Goal: Task Accomplishment & Management: Manage account settings

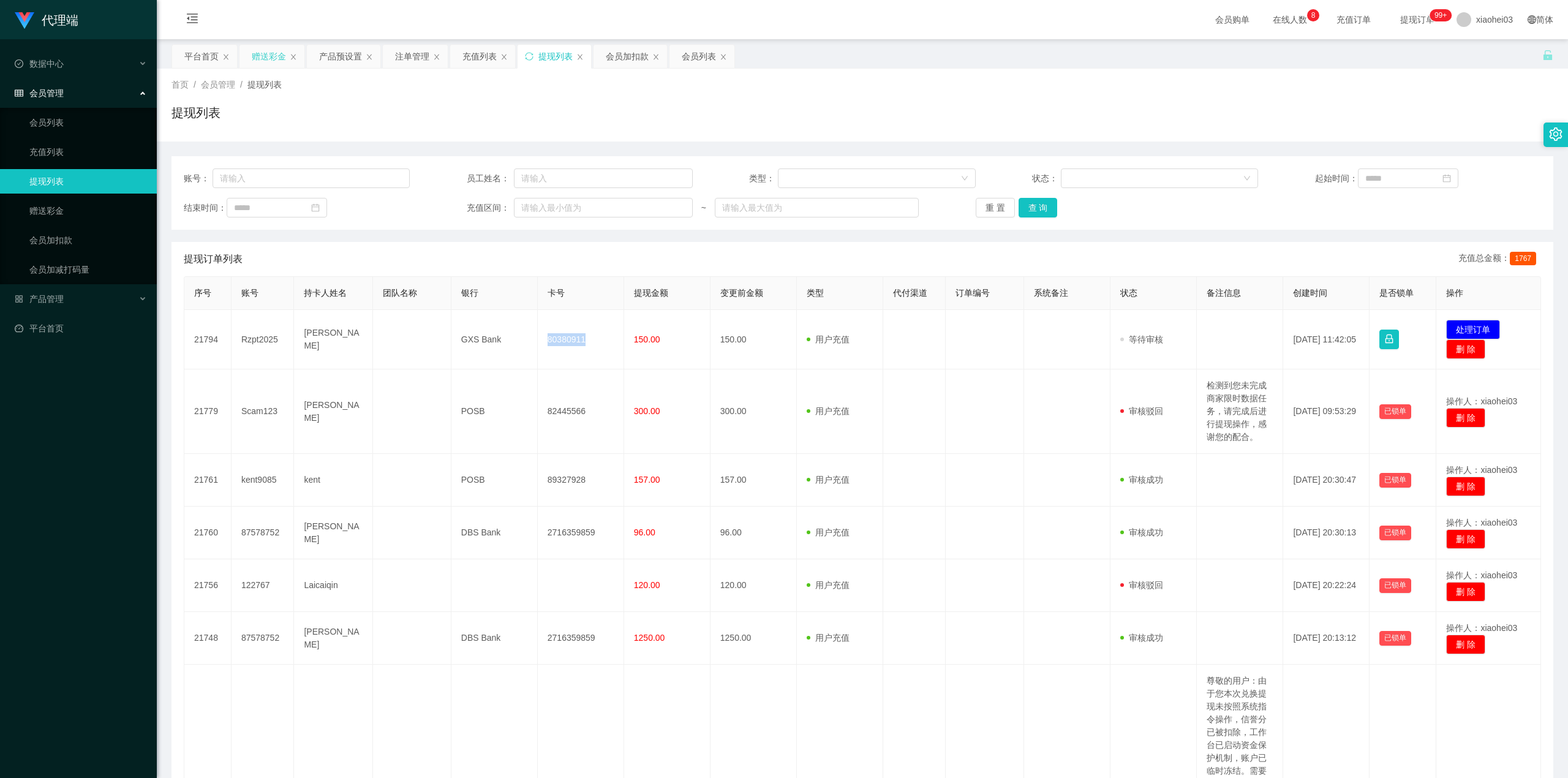
click at [279, 59] on div "赠送彩金" at bounding box center [268, 57] width 34 height 23
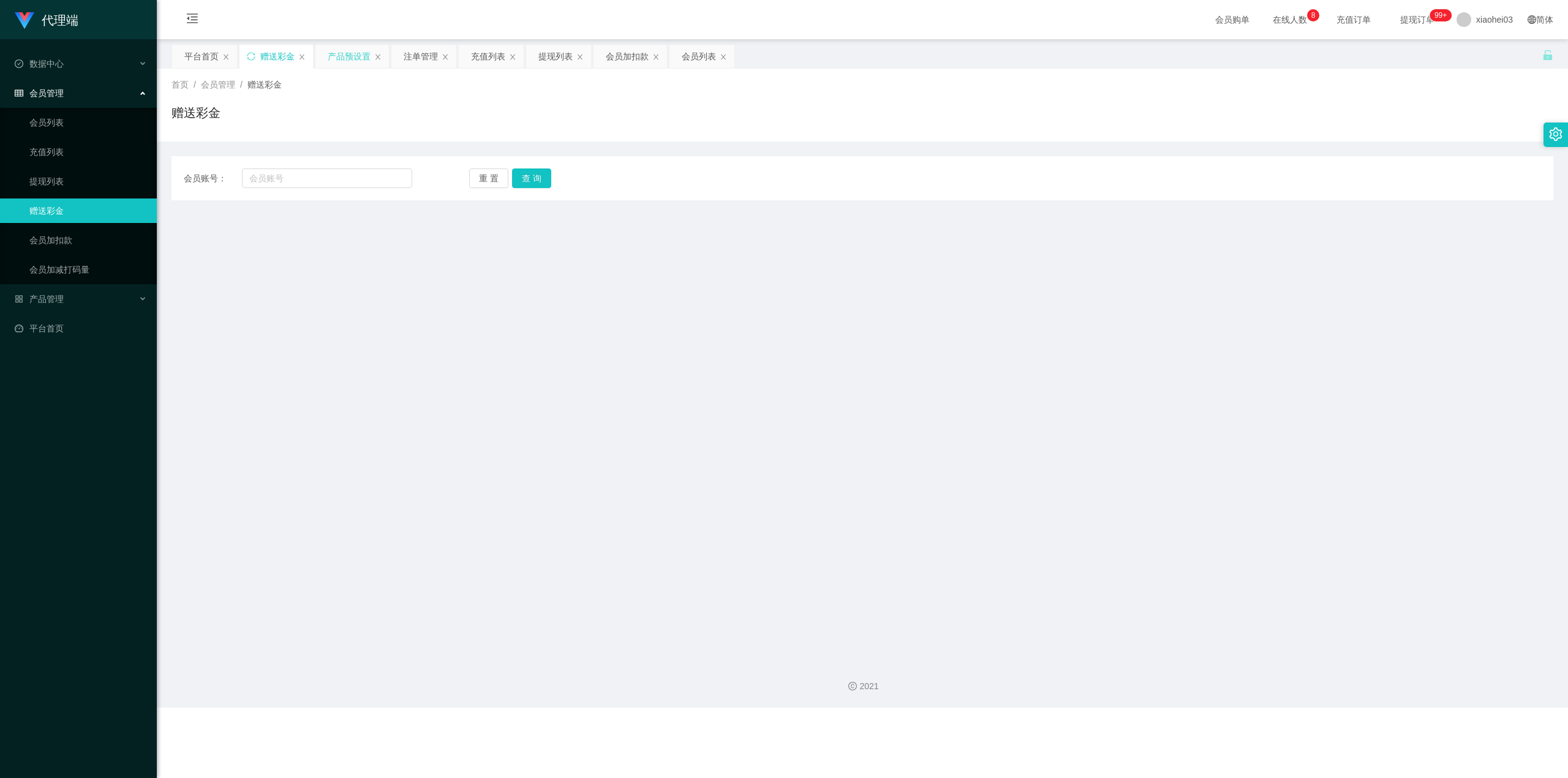
click at [337, 62] on div "产品预设置" at bounding box center [349, 57] width 43 height 23
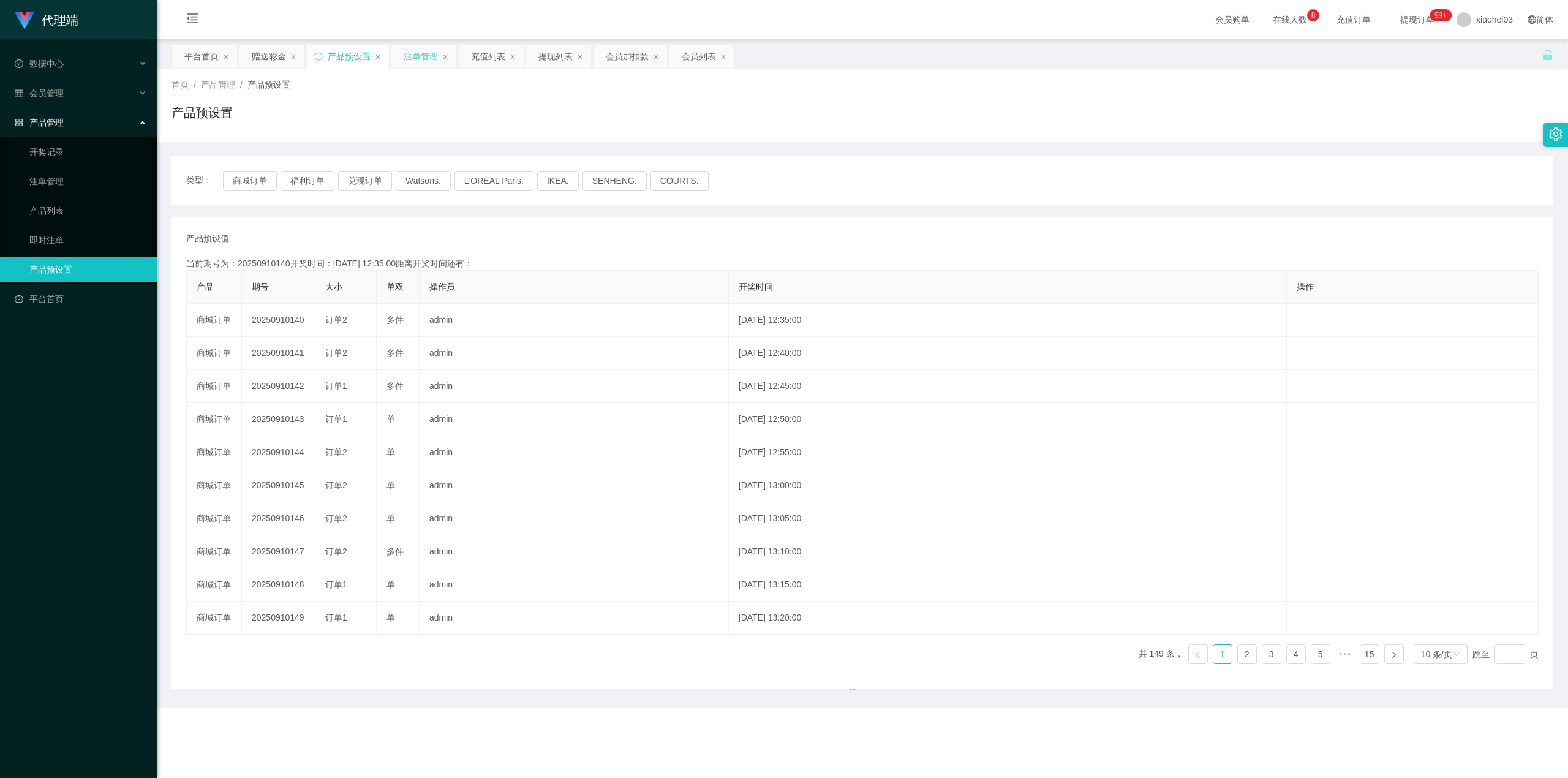
click at [413, 60] on div "注单管理" at bounding box center [420, 57] width 34 height 23
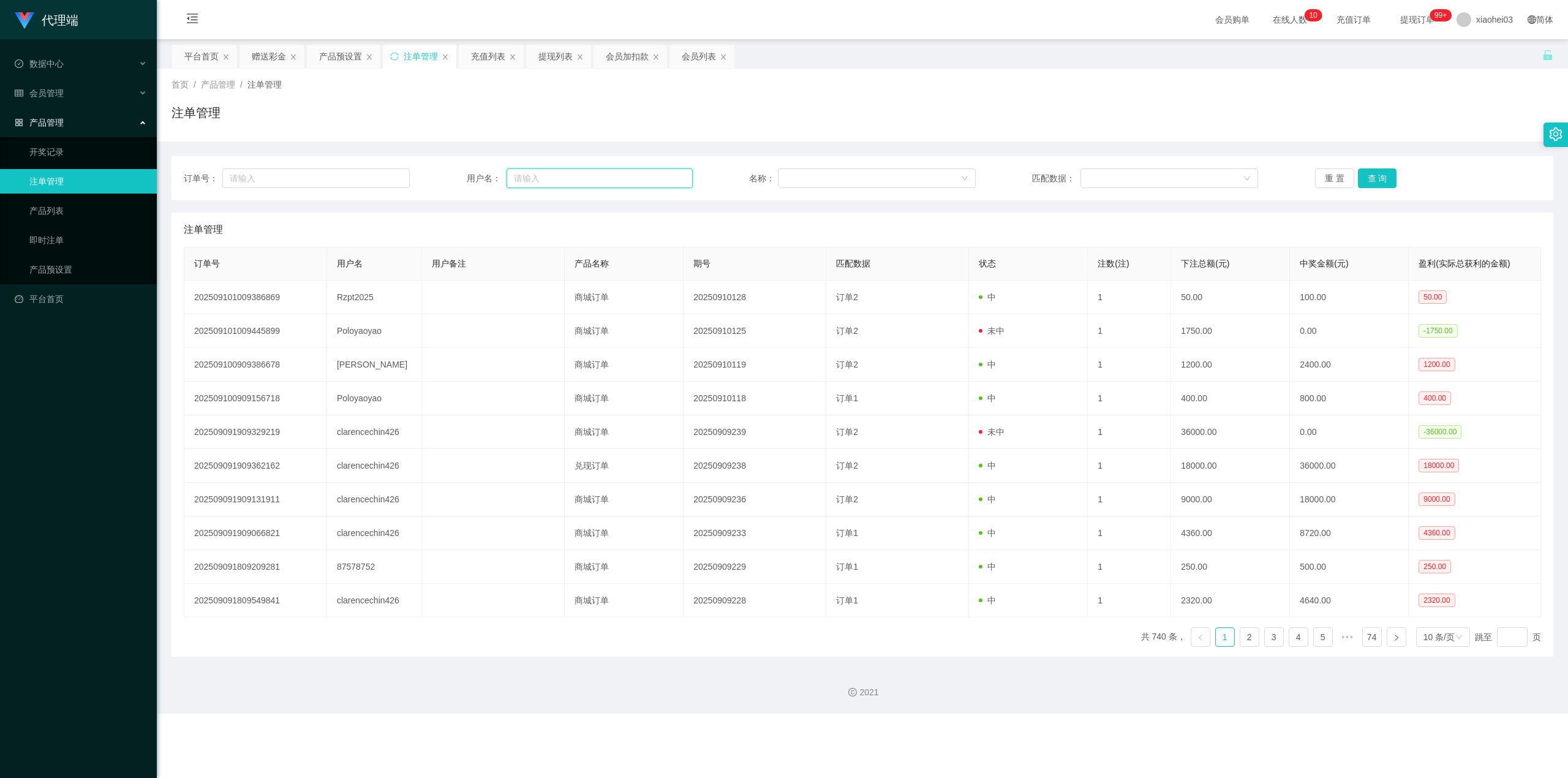
click at [584, 186] on input "text" at bounding box center [600, 178] width 186 height 20
click at [585, 170] on input "text" at bounding box center [600, 178] width 186 height 20
click at [637, 182] on input "text" at bounding box center [600, 178] width 186 height 20
click at [559, 57] on div "提现列表" at bounding box center [555, 57] width 34 height 23
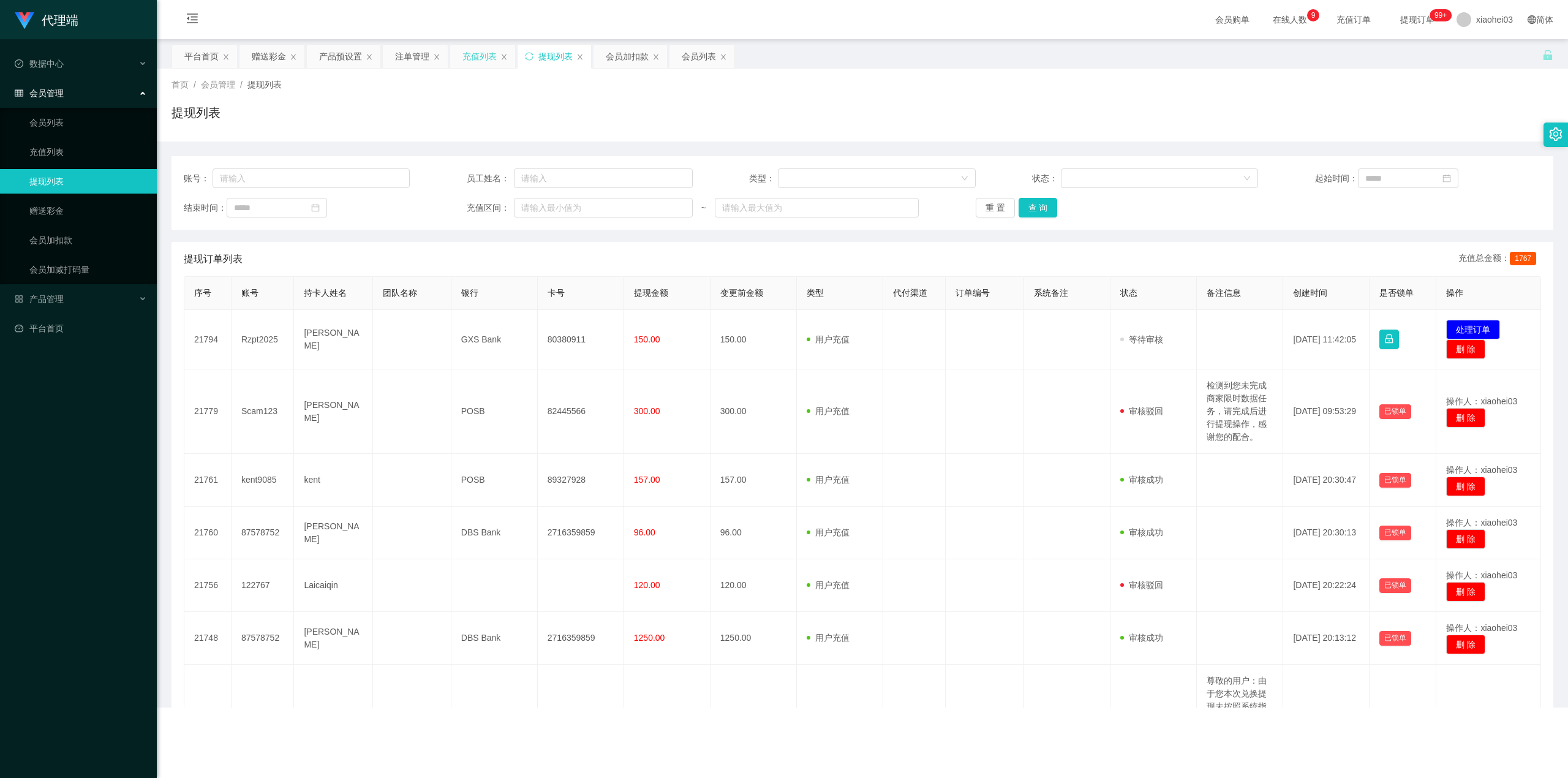
click at [493, 67] on div "充值列表" at bounding box center [479, 57] width 34 height 23
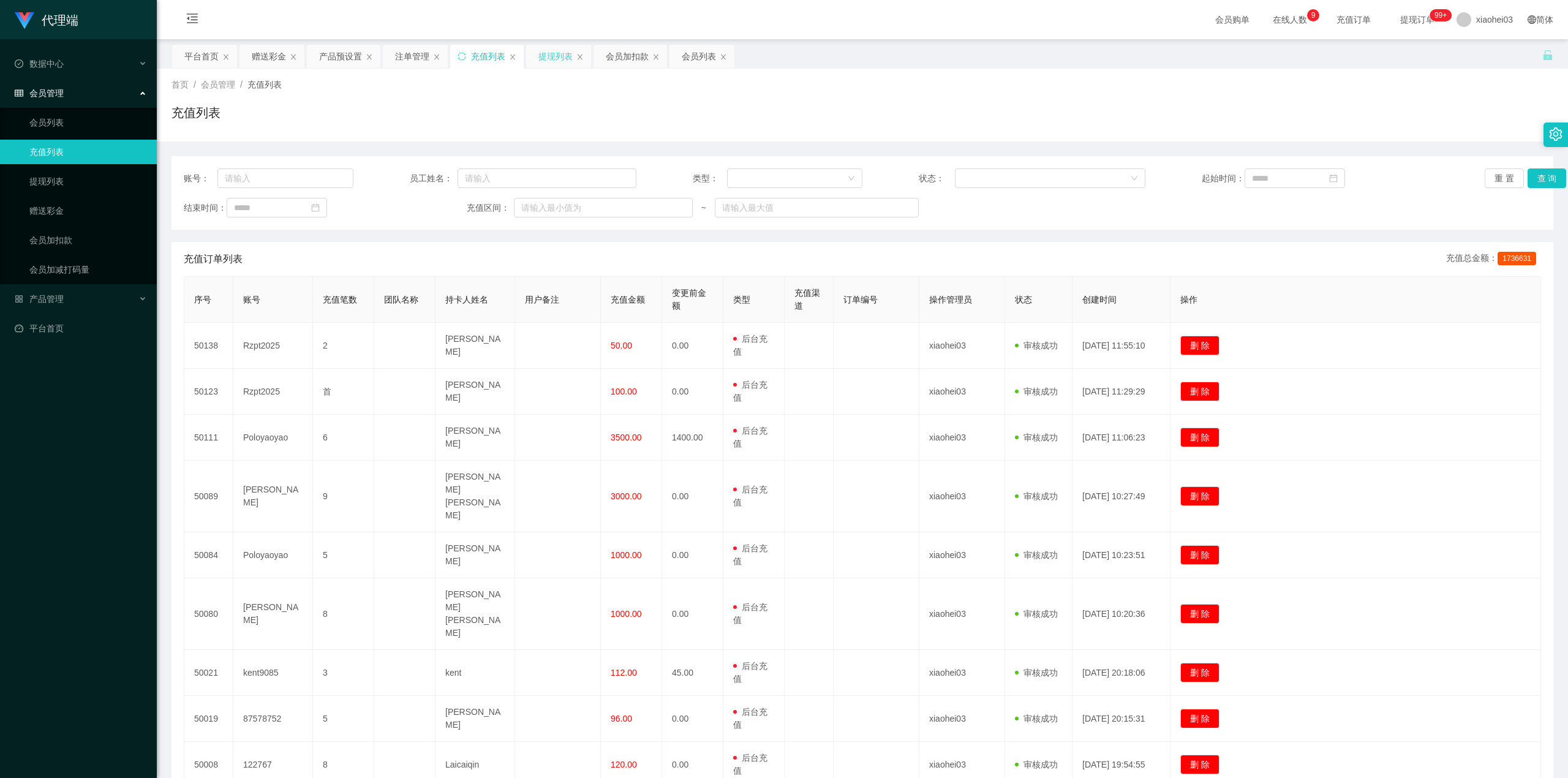
click at [551, 57] on div "提现列表" at bounding box center [555, 57] width 34 height 23
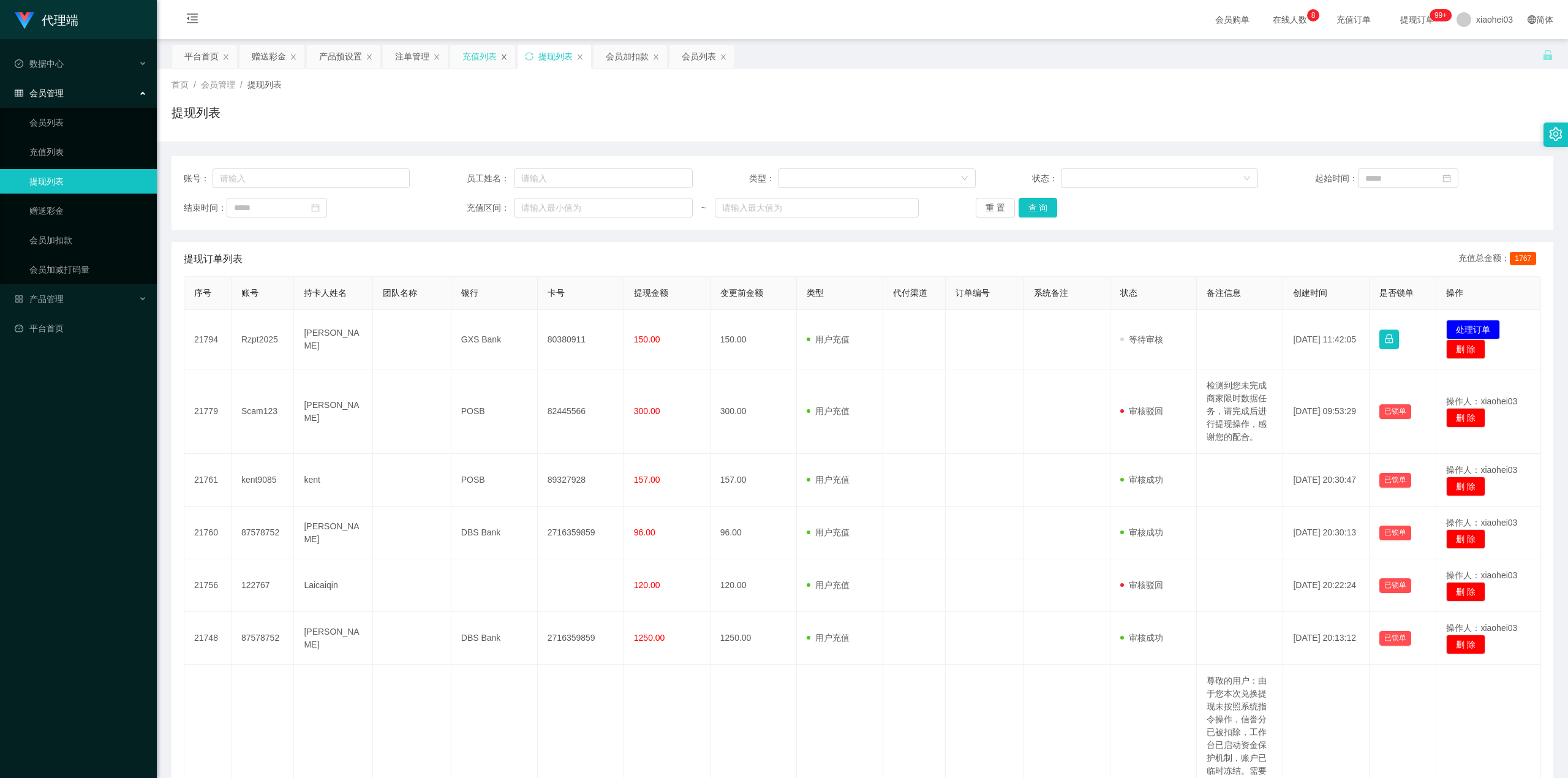
click at [508, 57] on icon "图标: close" at bounding box center [504, 57] width 8 height 8
click at [1474, 322] on button "处理订单" at bounding box center [1473, 330] width 54 height 20
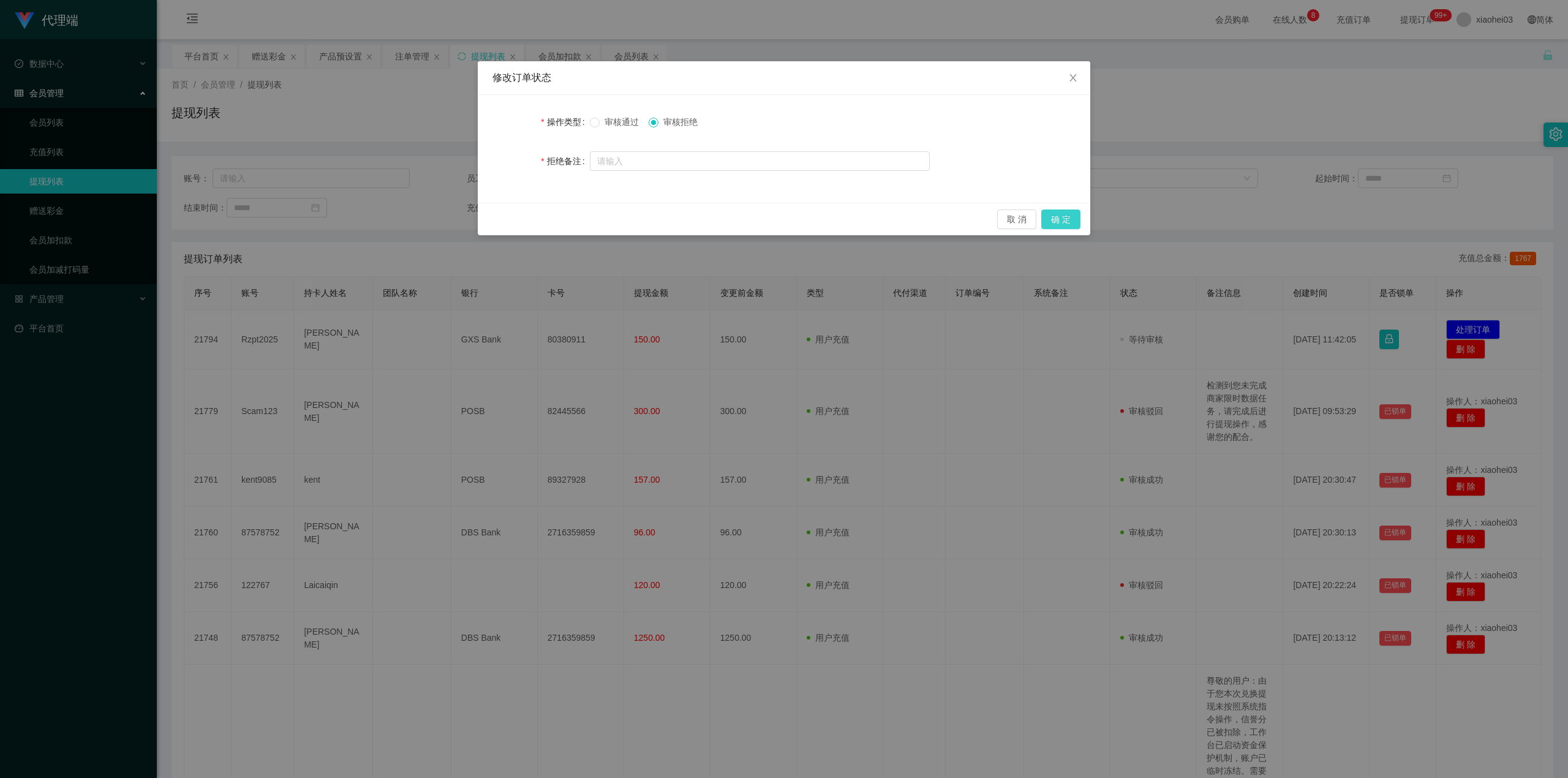
click at [1061, 218] on button "确 定" at bounding box center [1061, 219] width 39 height 20
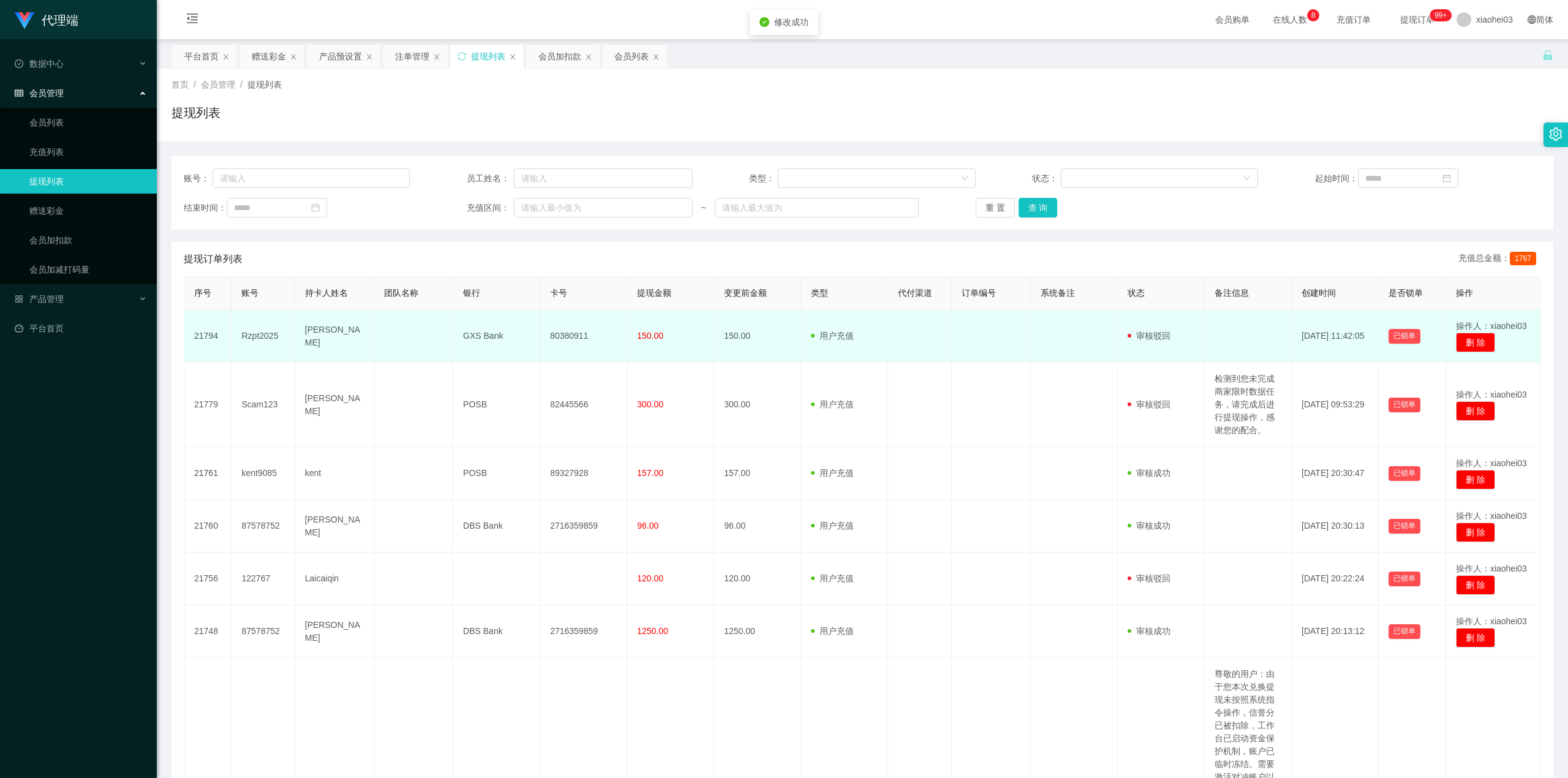
click at [581, 341] on td "80380911" at bounding box center [583, 337] width 87 height 53
click at [576, 336] on td "80380911" at bounding box center [583, 337] width 87 height 53
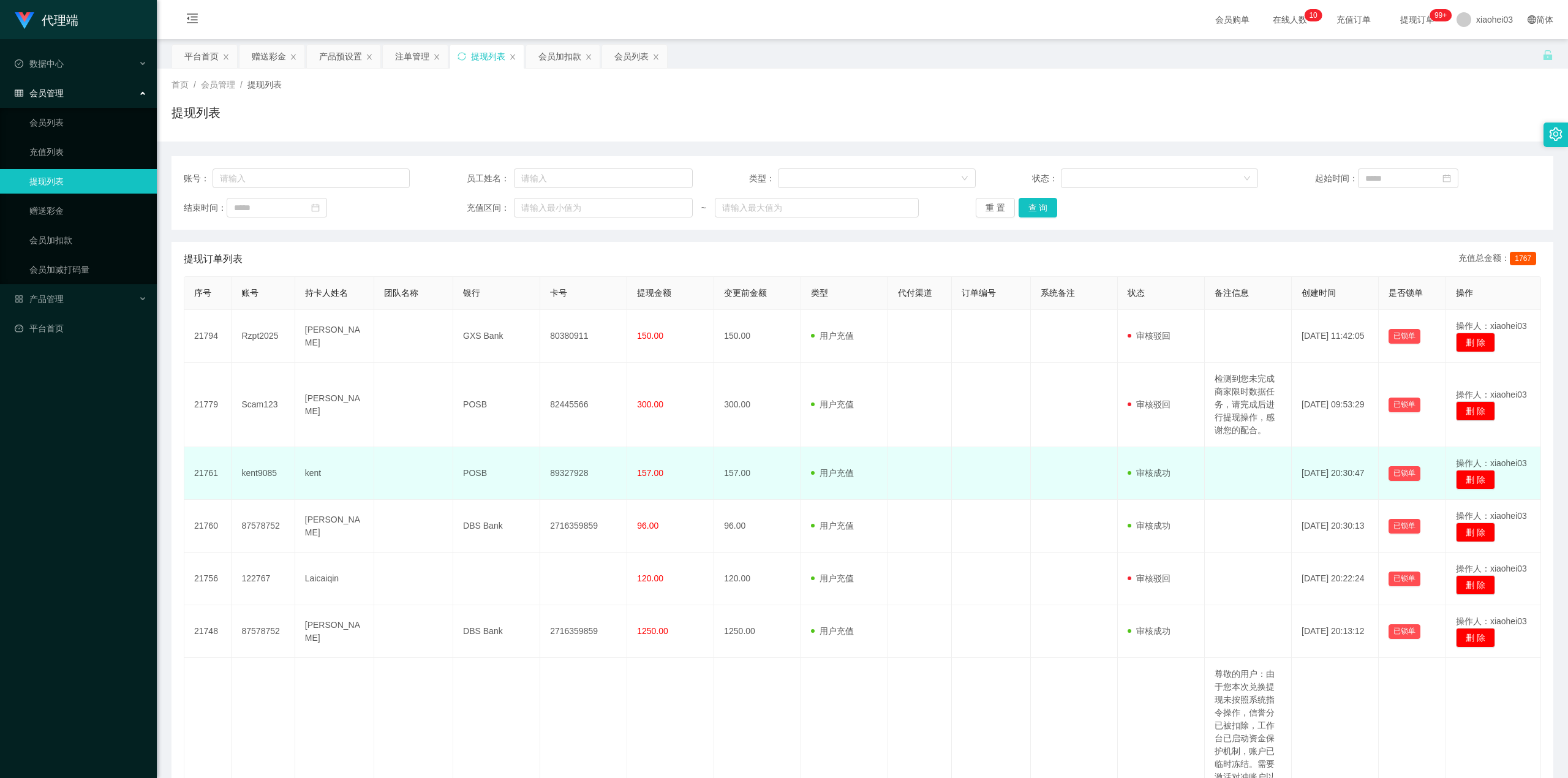
click at [1150, 464] on td "审核驳回 审核成功 等待审核" at bounding box center [1161, 474] width 87 height 53
click at [1142, 478] on span "审核成功" at bounding box center [1149, 473] width 43 height 10
click at [1143, 478] on span "审核成功" at bounding box center [1149, 473] width 43 height 10
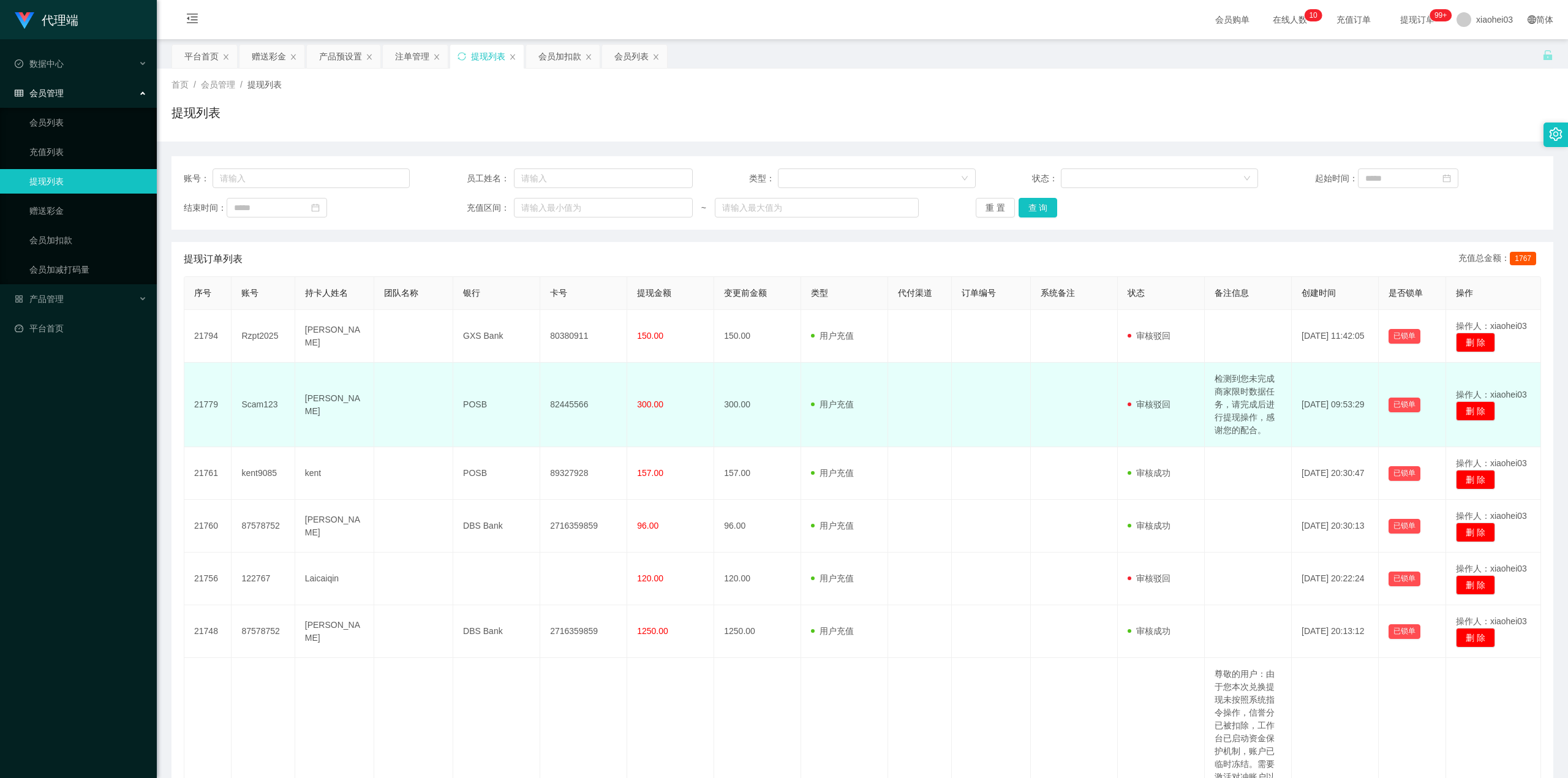
click at [780, 395] on td "300.00" at bounding box center [758, 404] width 87 height 84
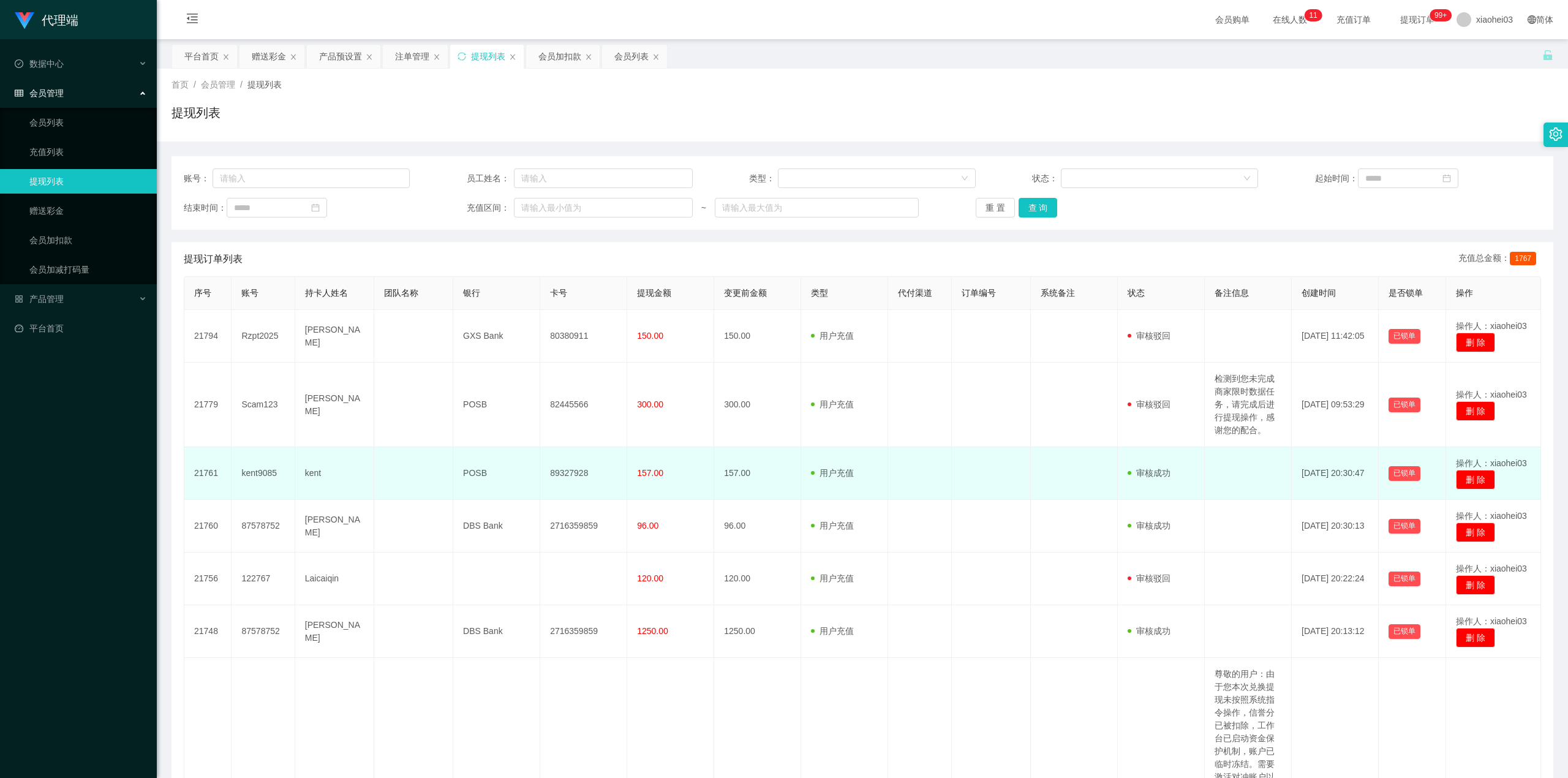
click at [979, 454] on td at bounding box center [992, 474] width 79 height 53
